Goal: Task Accomplishment & Management: Use online tool/utility

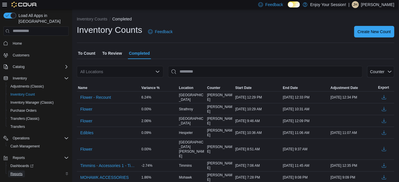
click at [19, 172] on span "Reports" at bounding box center [16, 174] width 12 height 5
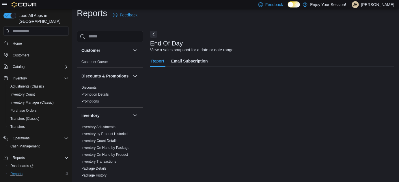
scroll to position [8, 0]
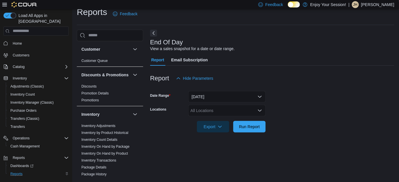
click at [201, 110] on div "All Locations" at bounding box center [226, 111] width 77 height 12
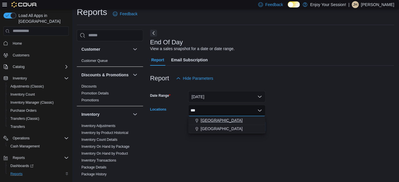
type input "***"
click at [217, 120] on span "[GEOGRAPHIC_DATA]" at bounding box center [221, 121] width 42 height 6
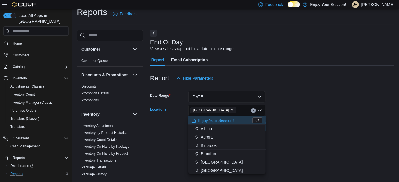
click at [306, 110] on form "Date Range [DATE] Locations [GEOGRAPHIC_DATA] [GEOGRAPHIC_DATA] box. Selected. …" at bounding box center [272, 108] width 244 height 48
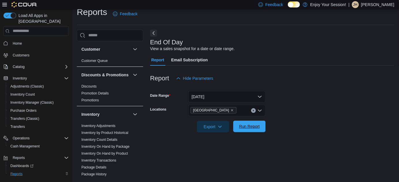
click at [259, 125] on span "Run Report" at bounding box center [249, 127] width 21 height 6
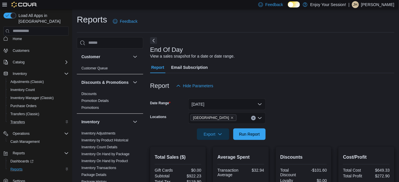
scroll to position [6, 0]
